Goal: Information Seeking & Learning: Learn about a topic

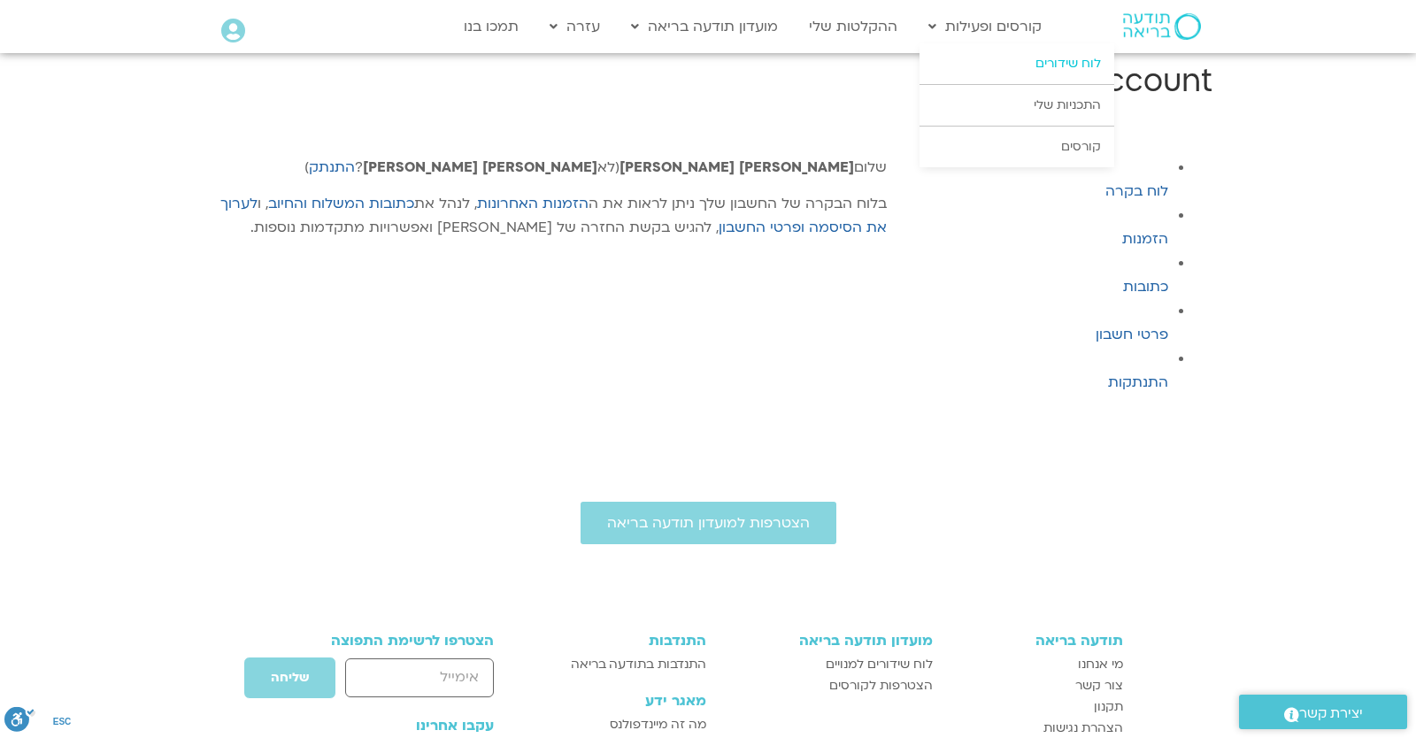
click at [968, 77] on link "לוח שידורים" at bounding box center [1017, 63] width 195 height 41
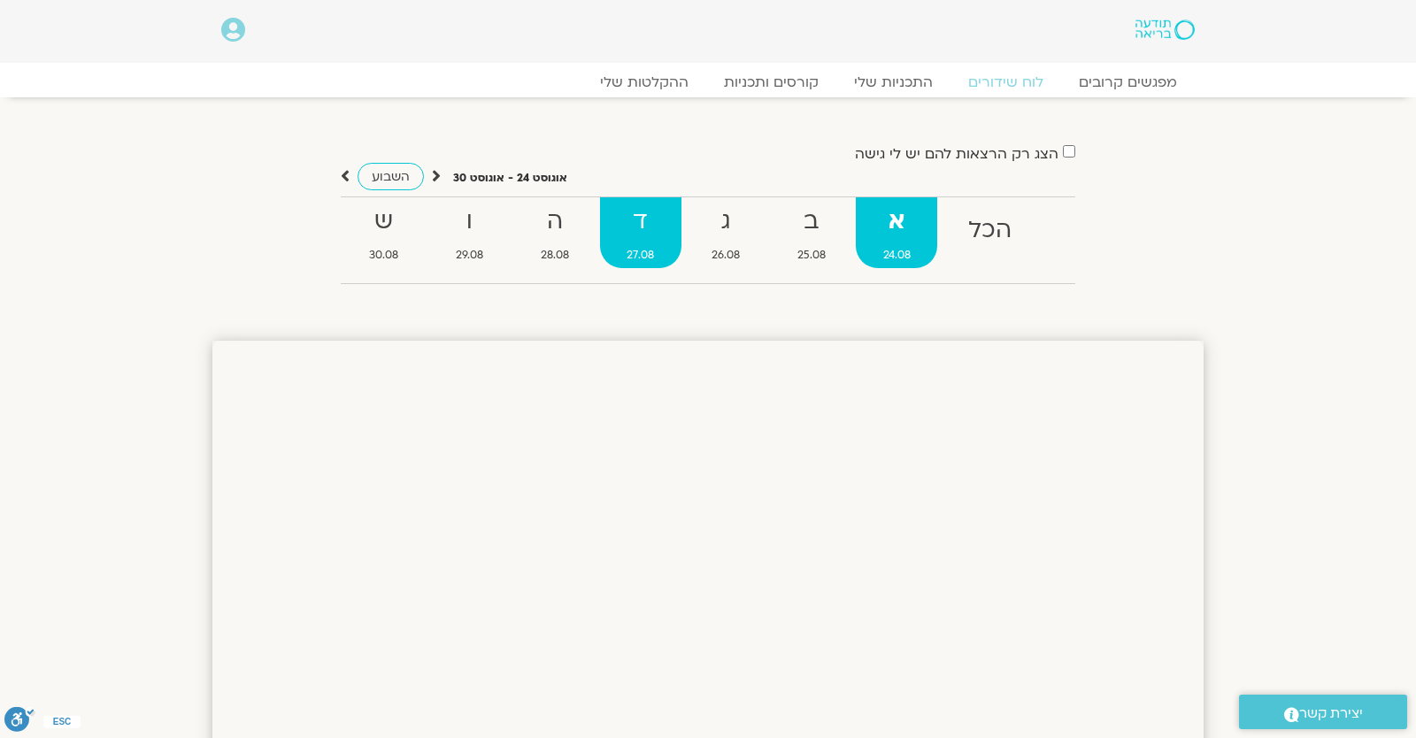
click at [624, 215] on strong "ד" at bounding box center [640, 222] width 81 height 40
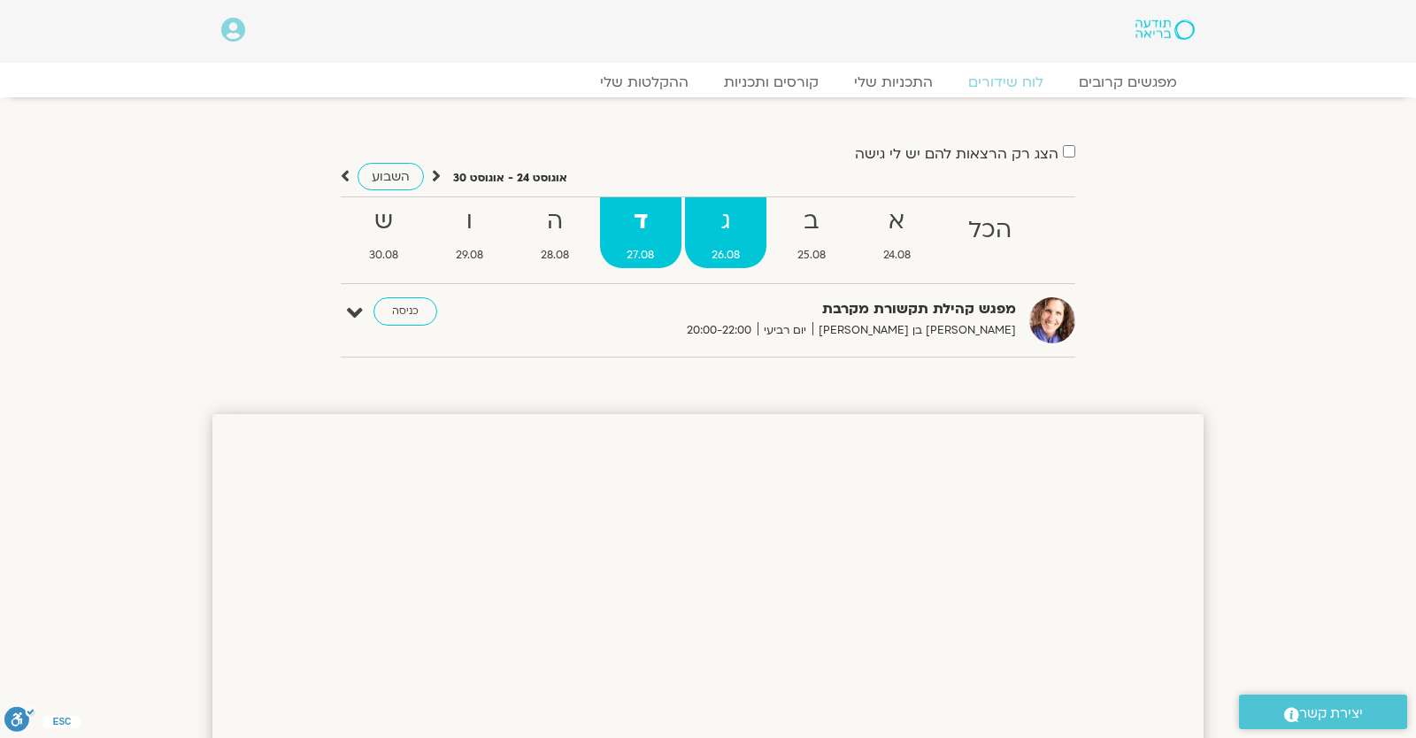
click at [724, 234] on strong "ג" at bounding box center [726, 222] width 82 height 40
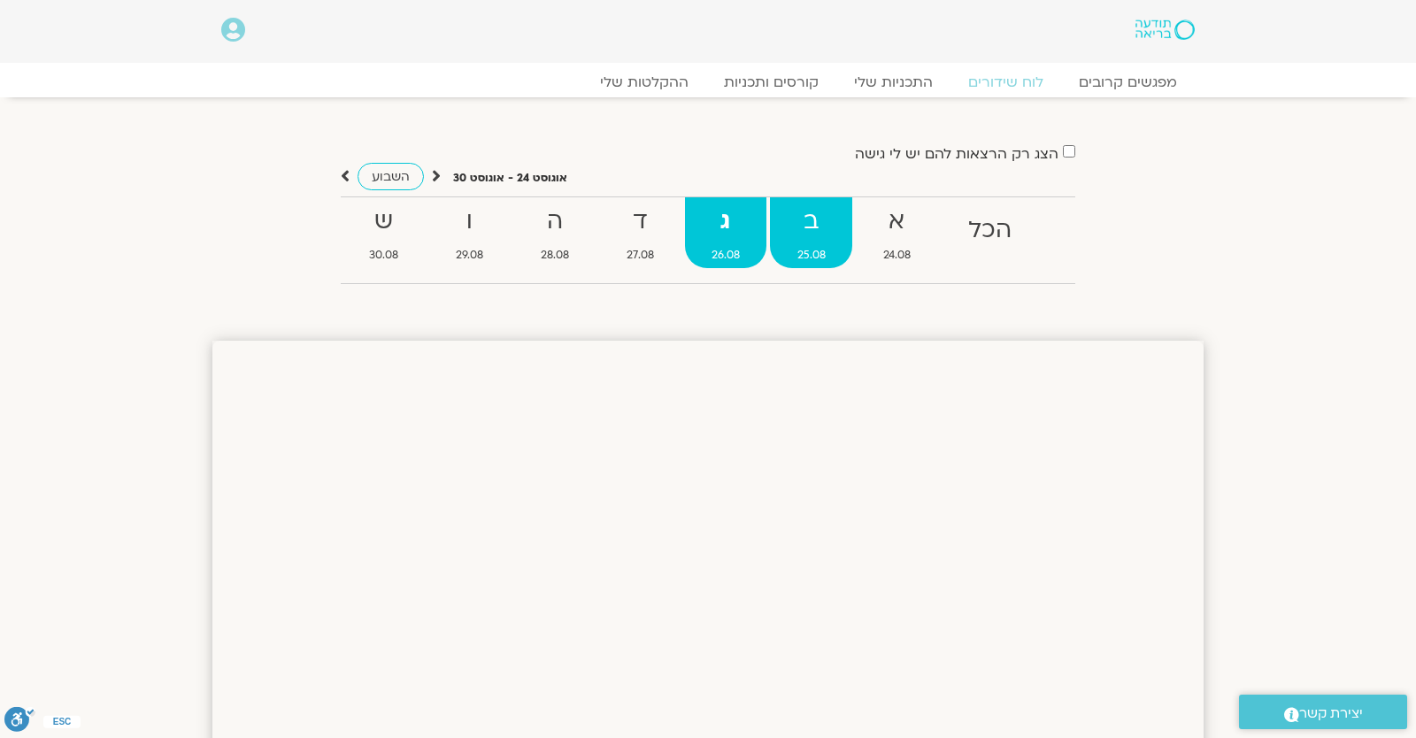
click at [798, 233] on strong "ב" at bounding box center [811, 222] width 82 height 40
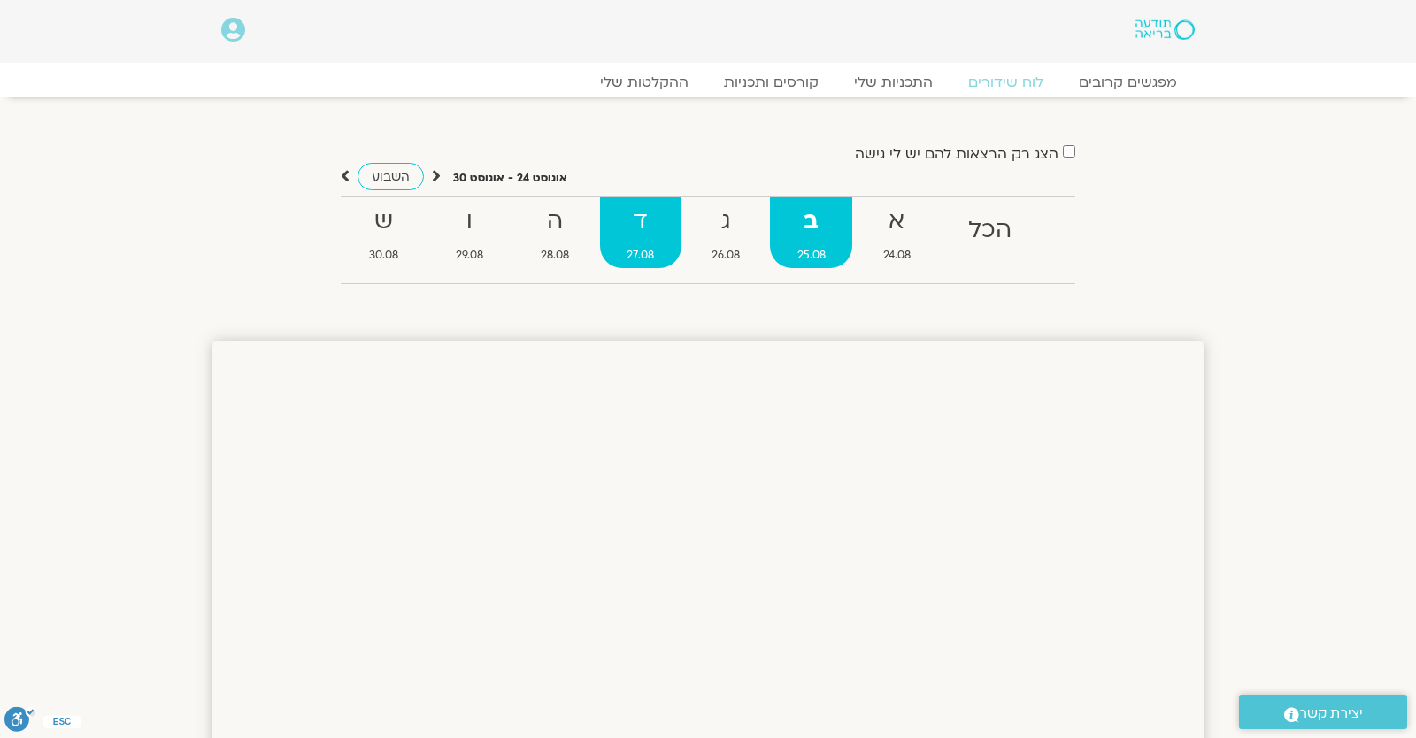
click at [617, 233] on strong "ד" at bounding box center [640, 222] width 81 height 40
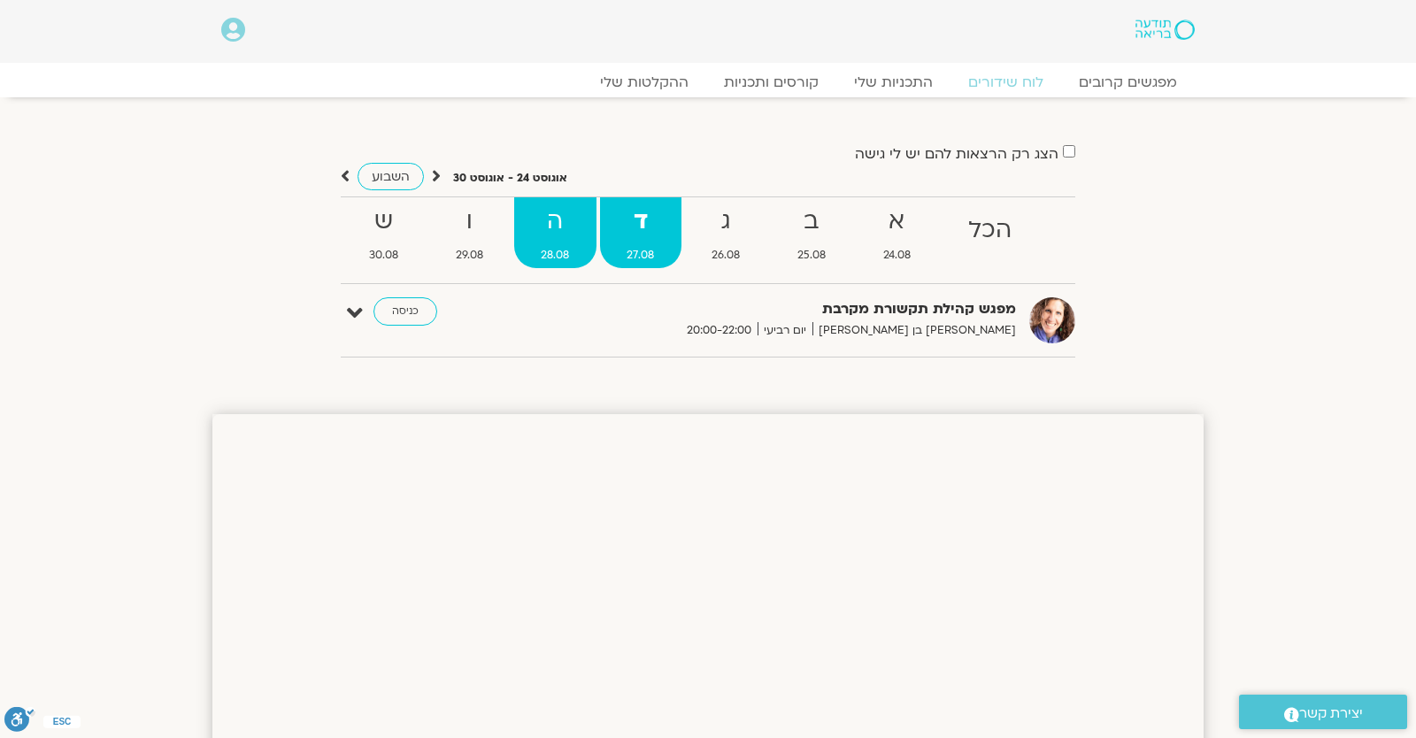
click at [548, 228] on strong "ה" at bounding box center [555, 222] width 82 height 40
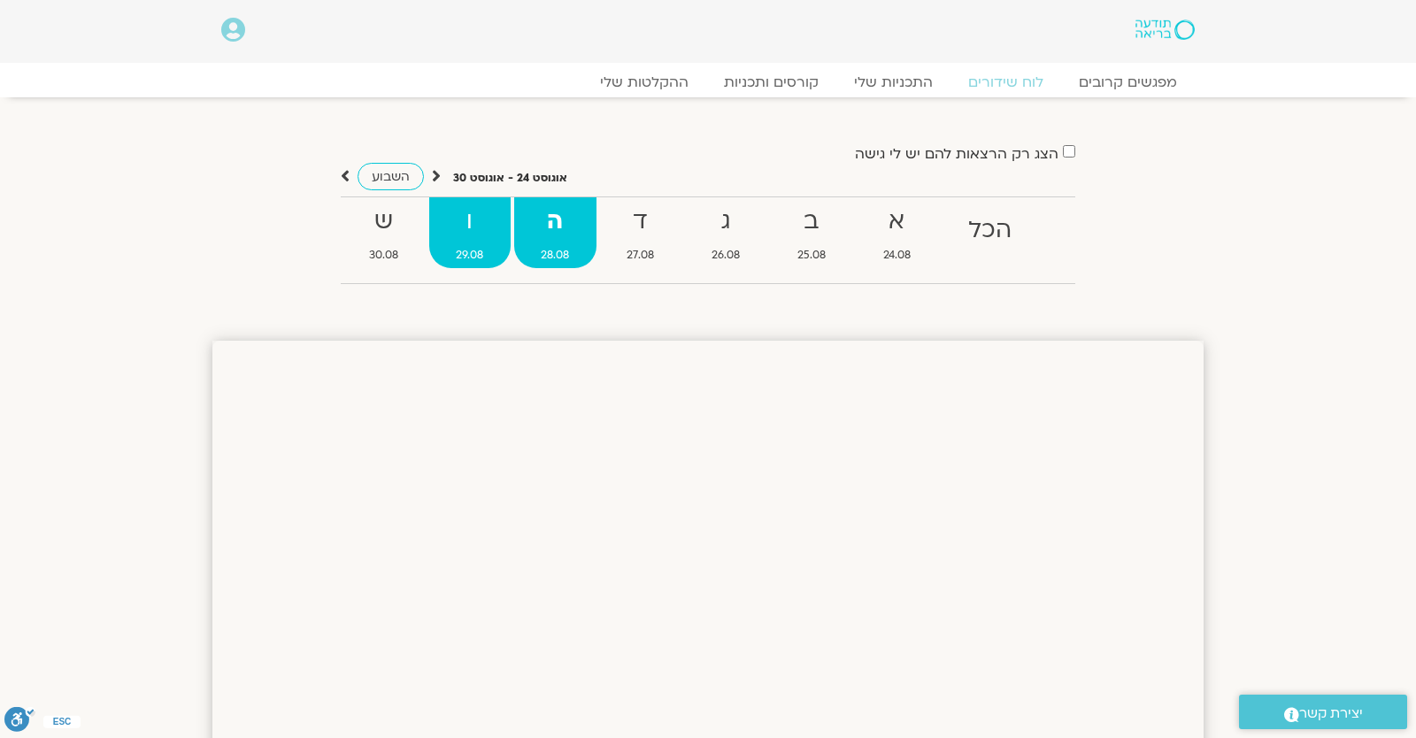
click at [494, 231] on strong "ו" at bounding box center [469, 222] width 81 height 40
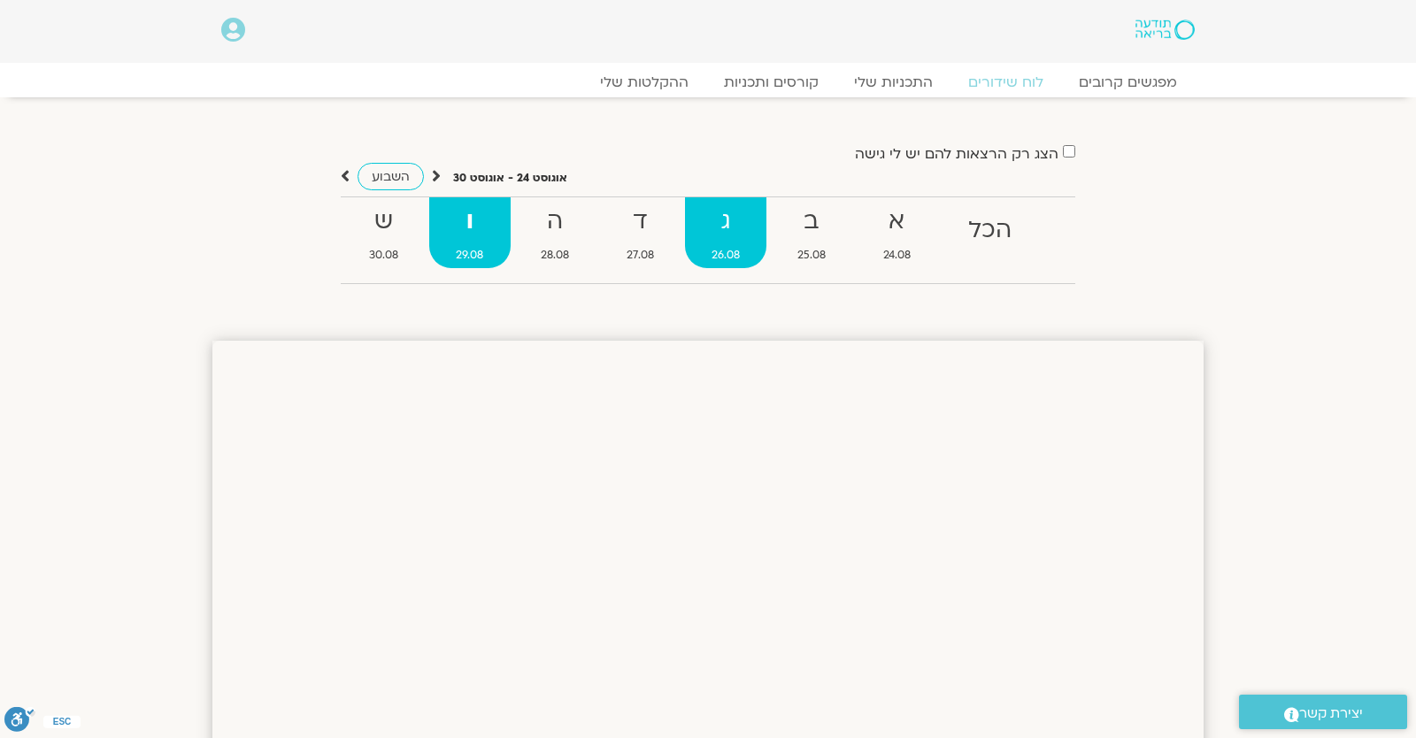
click at [692, 238] on strong "ג" at bounding box center [726, 222] width 82 height 40
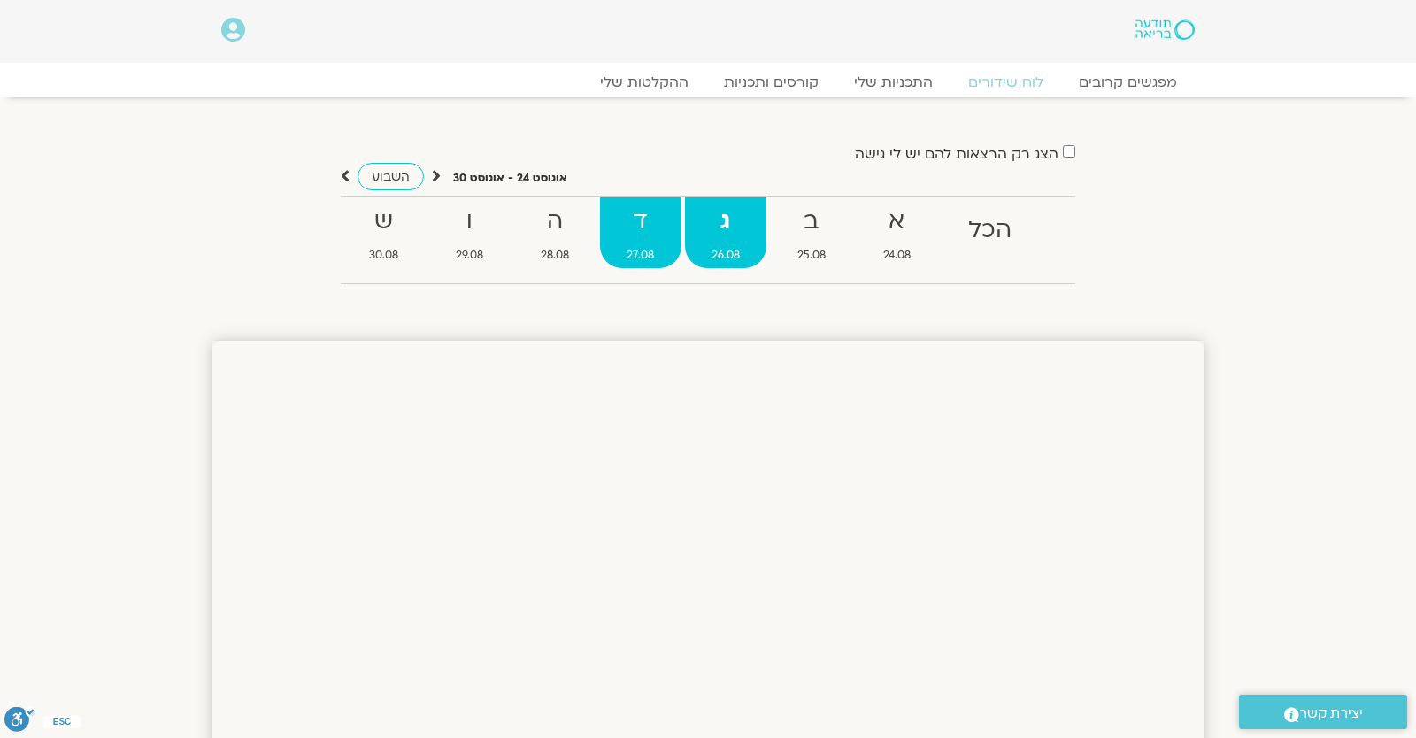
click at [680, 237] on ul "הכל א 24.08 ב 25.08 ג 26.08 ד 27.08 ה 28.08 ו 29.08 ש 30.08" at bounding box center [708, 241] width 735 height 88
click at [674, 235] on strong "ד" at bounding box center [640, 222] width 81 height 40
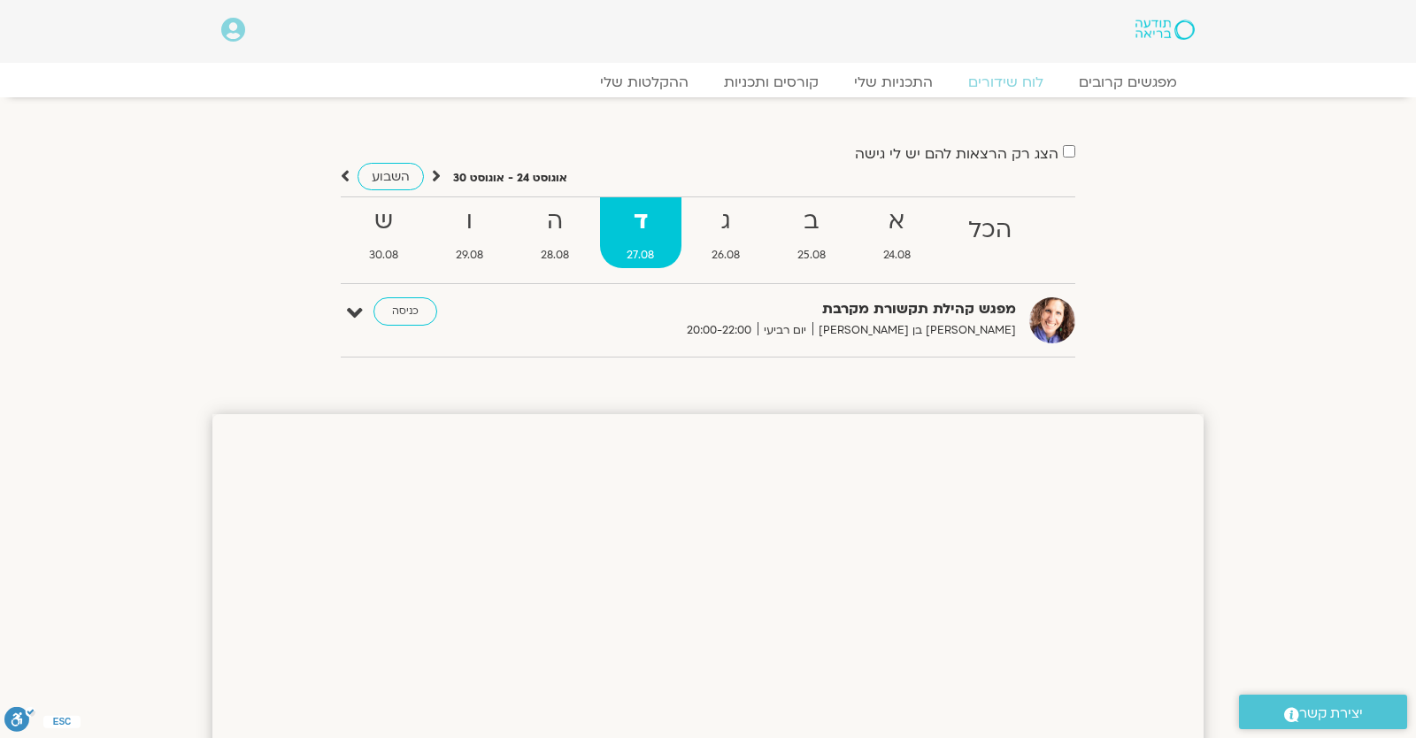
click at [608, 343] on div "מפגש קהילת תקשורת מקרבת שאנייה כהן בן חיים יום רביעי 20:00-22:00 כניסה עריכה דף…" at bounding box center [708, 327] width 735 height 60
click at [223, 28] on icon at bounding box center [233, 30] width 24 height 25
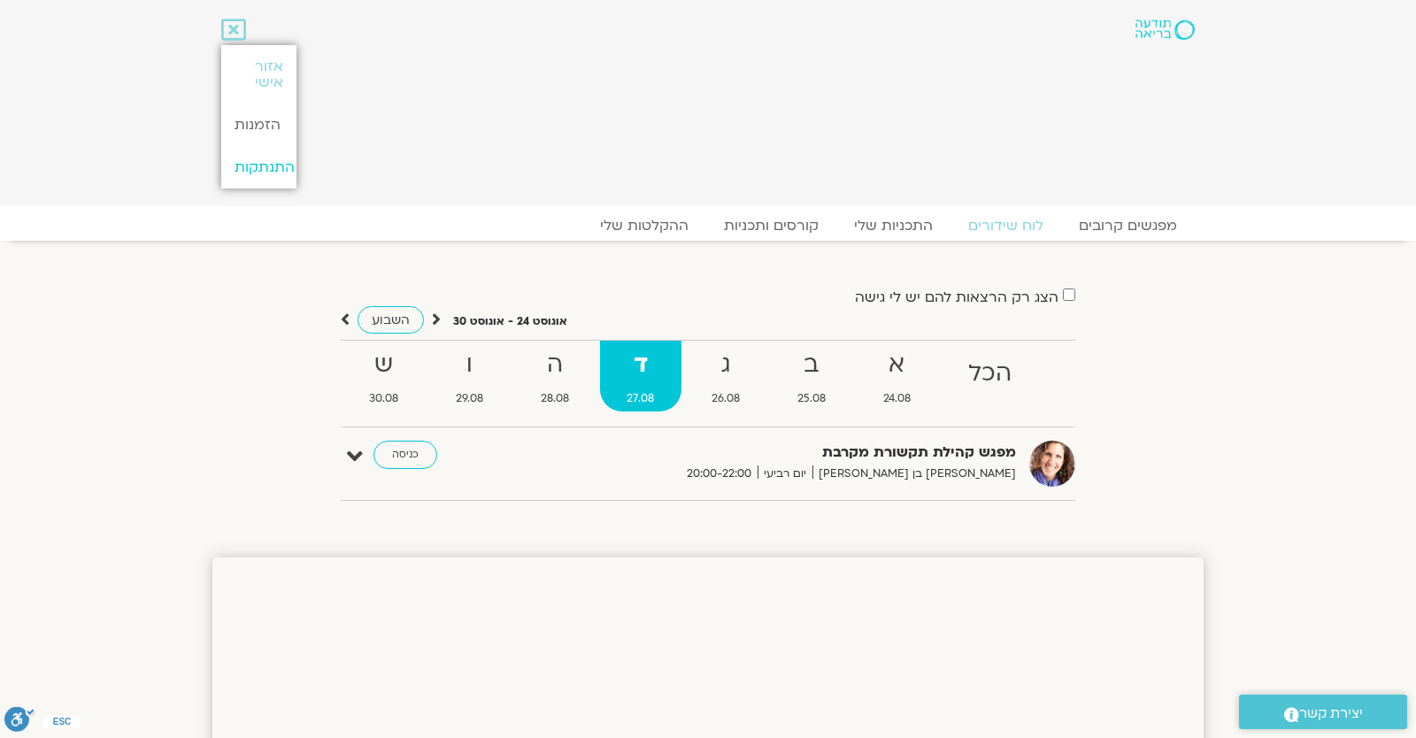
click at [235, 149] on link "התנתקות" at bounding box center [258, 167] width 74 height 42
click at [236, 164] on link "התנתקות" at bounding box center [258, 167] width 74 height 42
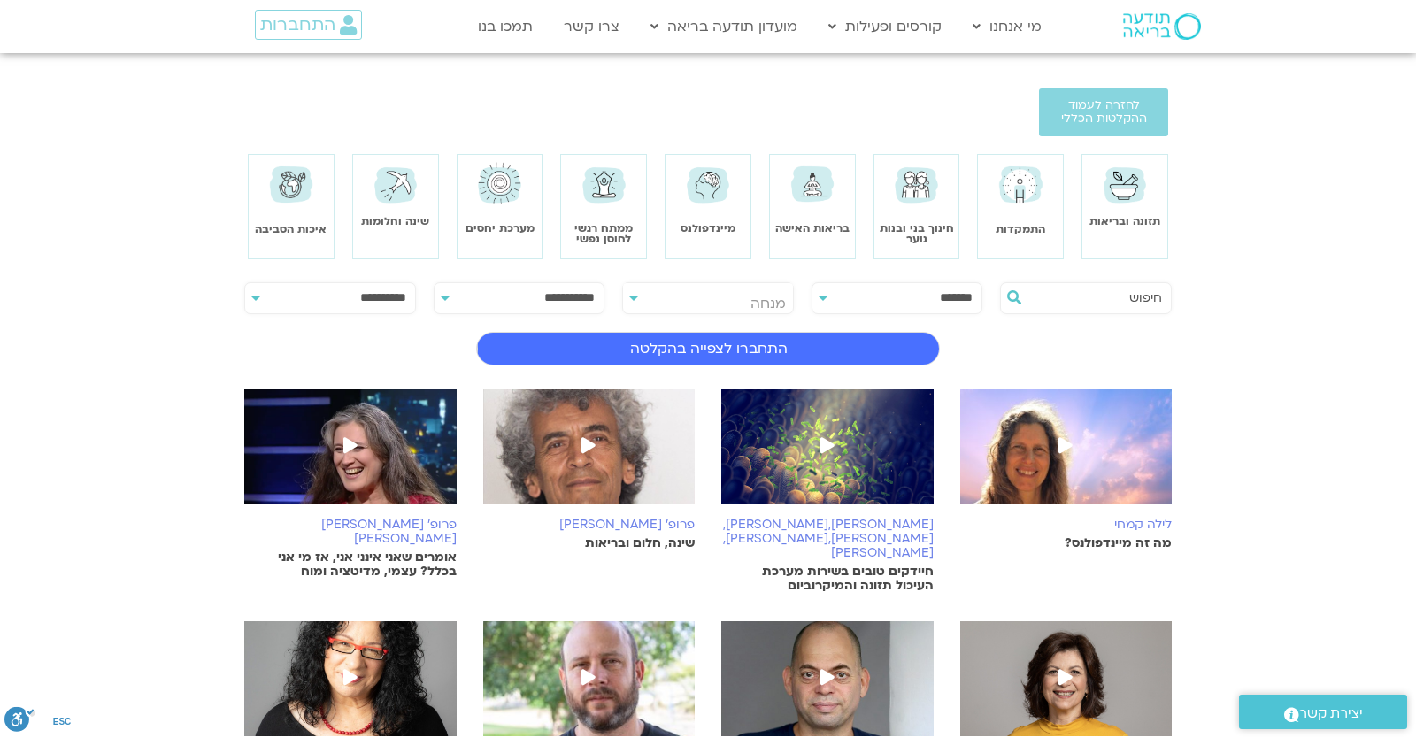
click at [1128, 281] on div at bounding box center [1085, 298] width 189 height 41
click at [1089, 323] on div "**********" at bounding box center [708, 661] width 928 height 767
click at [1098, 314] on div at bounding box center [1085, 298] width 189 height 41
click at [1098, 308] on div at bounding box center [1085, 298] width 189 height 41
click at [1106, 298] on input "text" at bounding box center [1095, 298] width 135 height 30
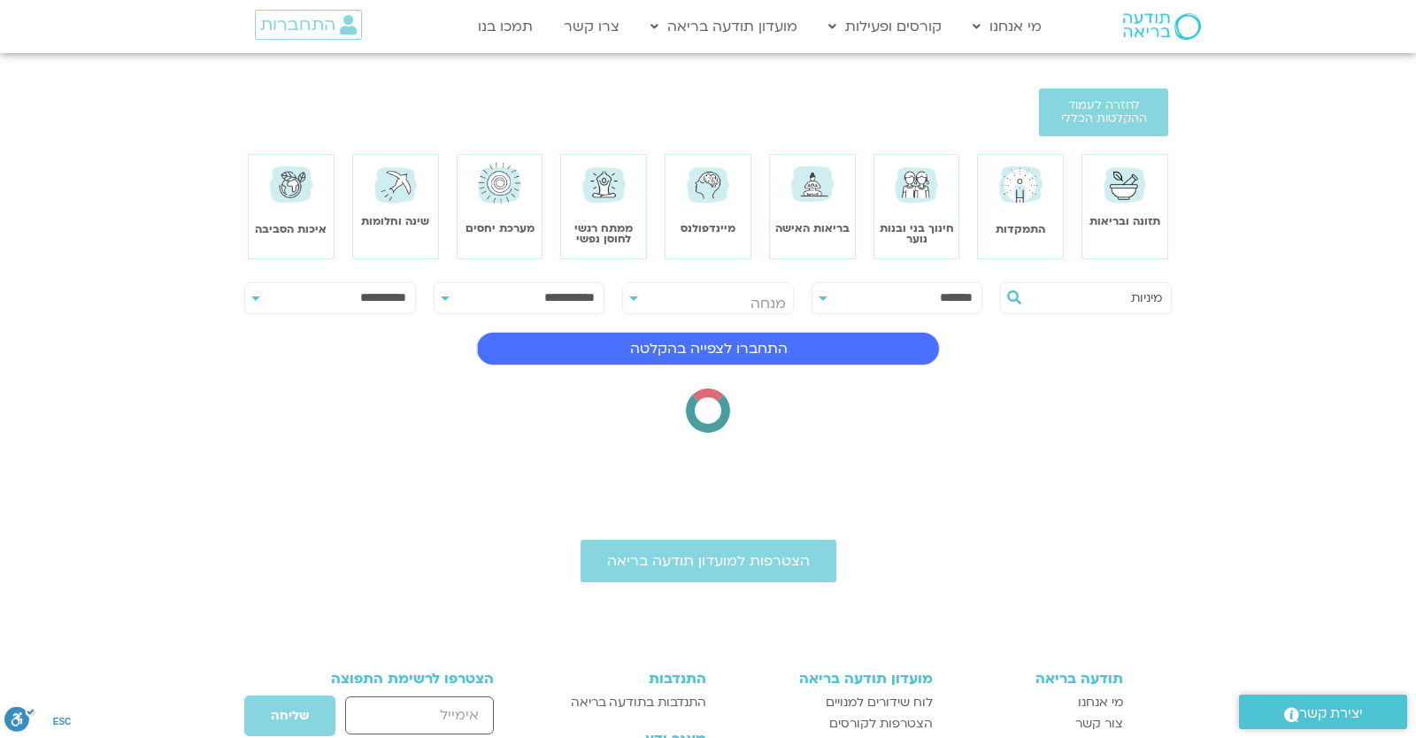
type input "מיניות"
click at [1304, 301] on section "**********" at bounding box center [708, 355] width 1416 height 173
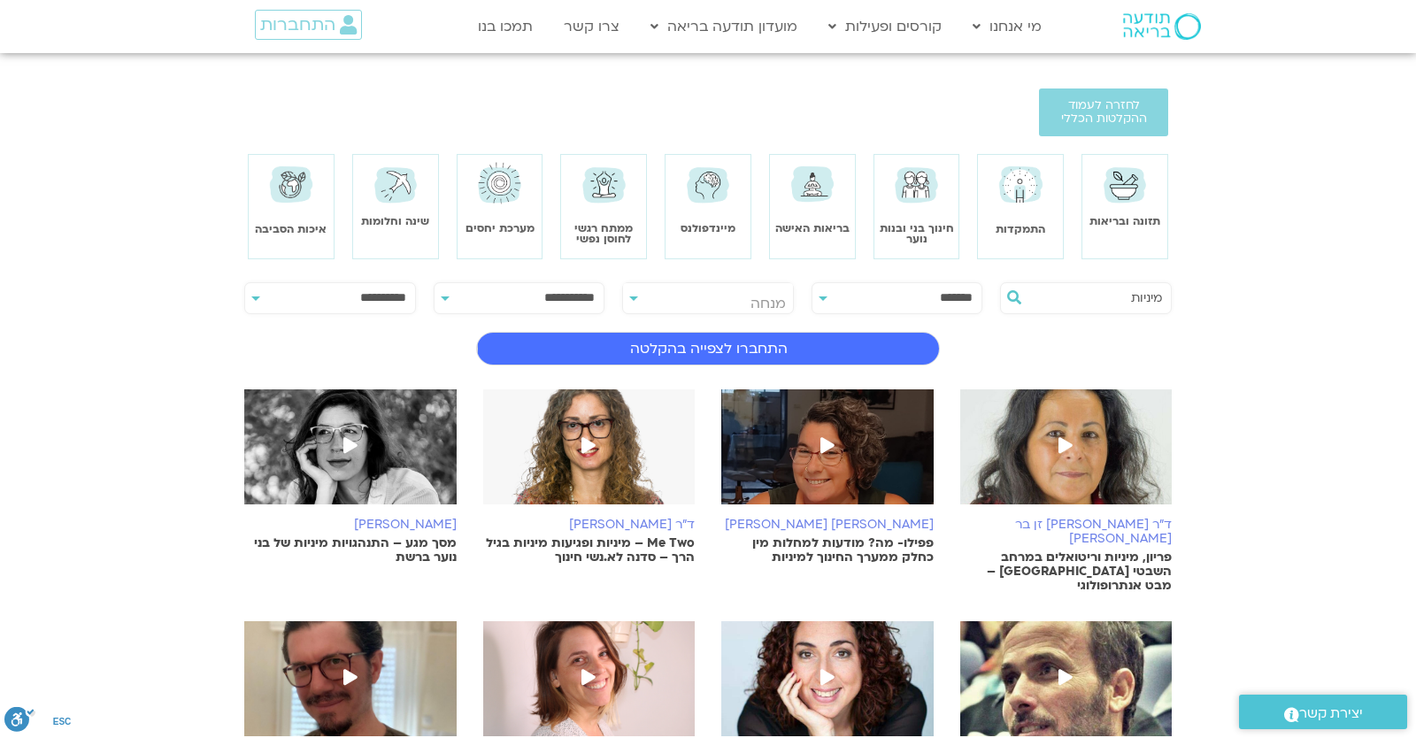
click at [899, 459] on img at bounding box center [827, 455] width 212 height 133
